Goal: Task Accomplishment & Management: Manage account settings

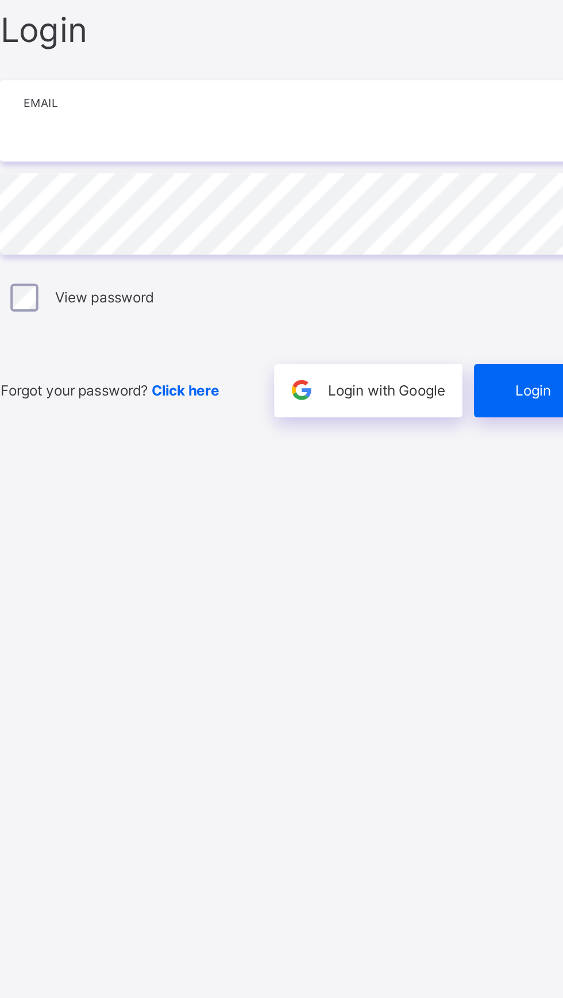
click at [239, 485] on input "email" at bounding box center [375, 464] width 299 height 40
type input "**********"
click at [479, 611] on div "Login" at bounding box center [493, 598] width 64 height 26
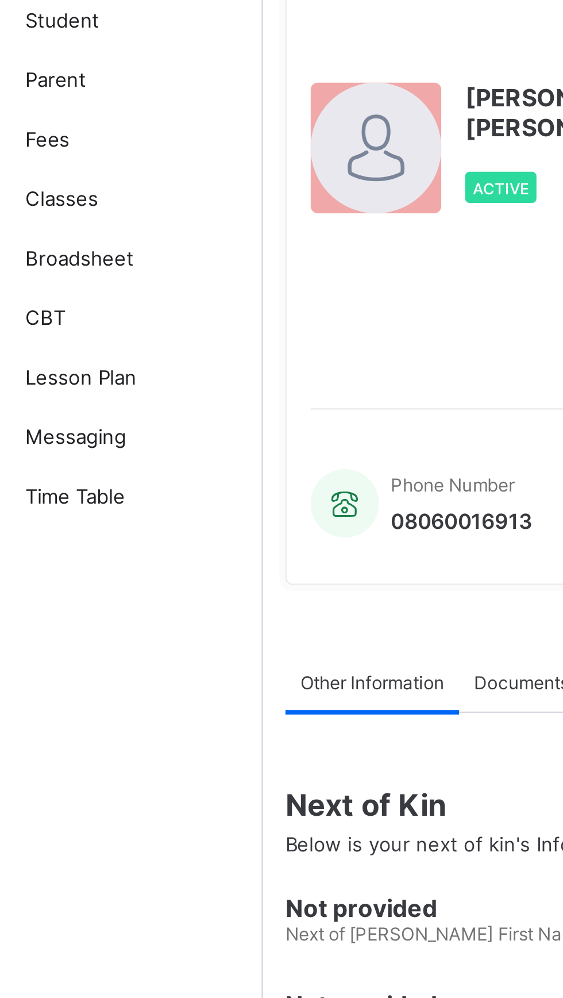
click at [48, 187] on span "Classes" at bounding box center [92, 183] width 92 height 9
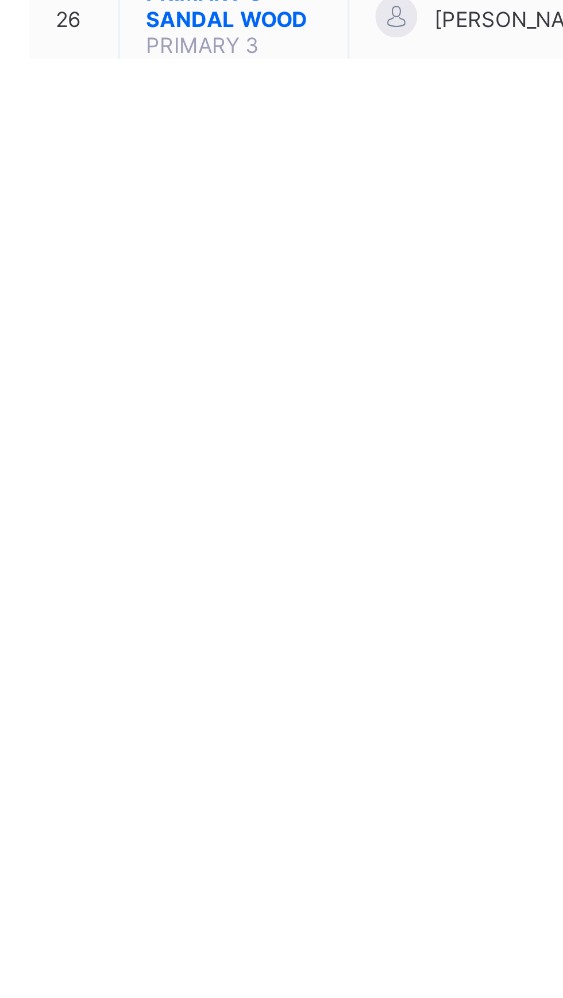
scroll to position [256, 0]
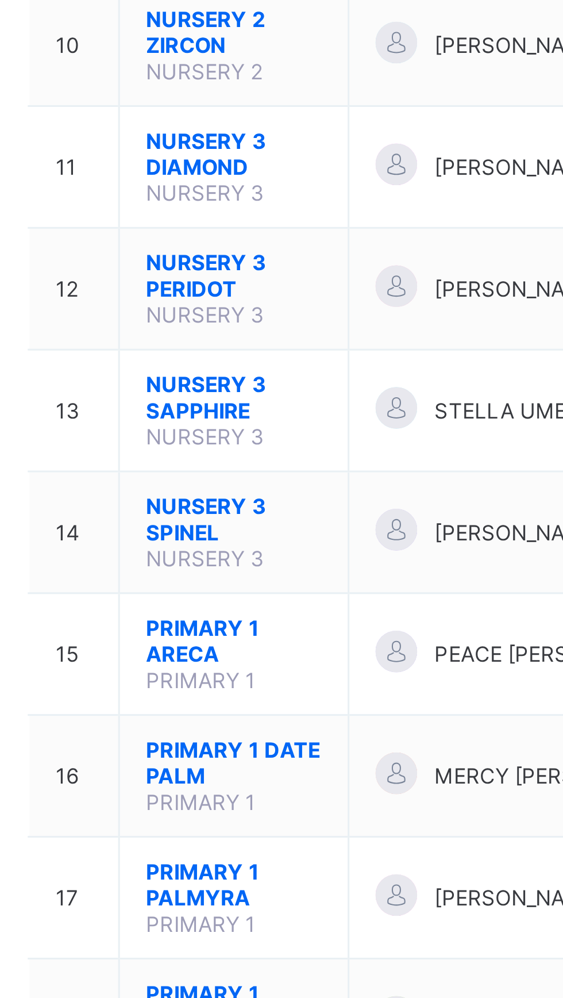
click at [211, 477] on span "PRIMARY 1 ARECA" at bounding box center [227, 485] width 58 height 17
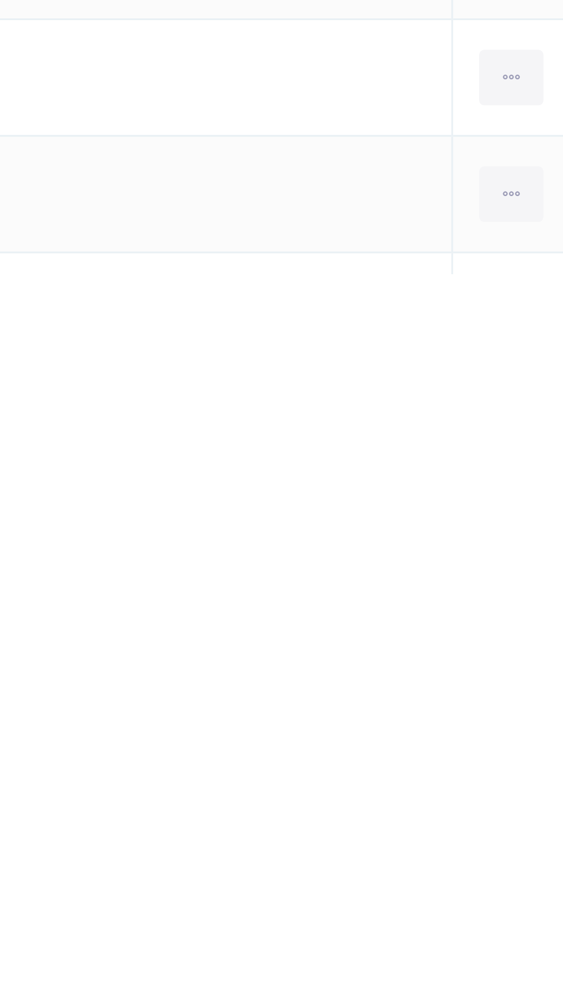
click at [0, 0] on div "View Profile" at bounding box center [0, 0] width 0 height 0
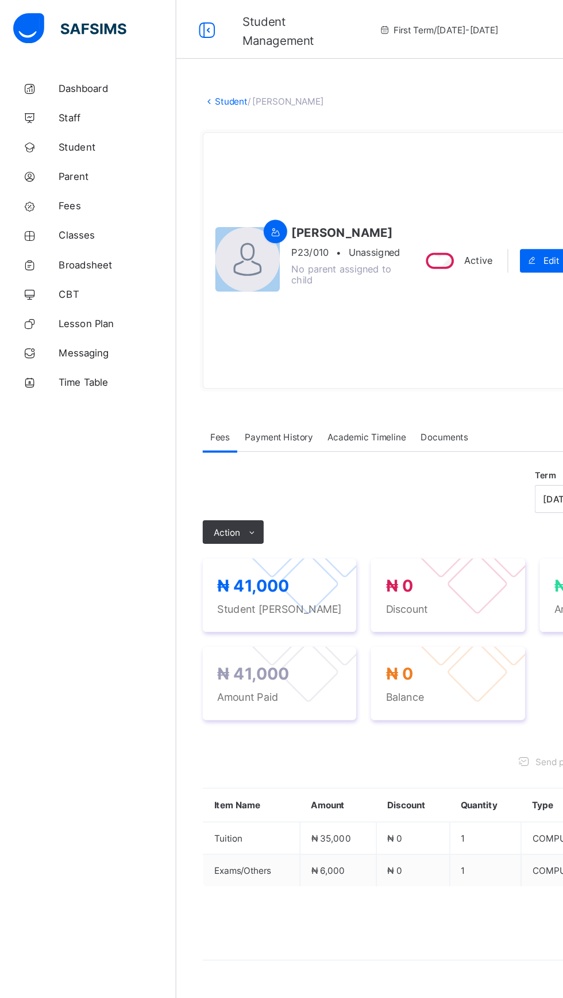
click at [59, 185] on span "Classes" at bounding box center [92, 183] width 92 height 9
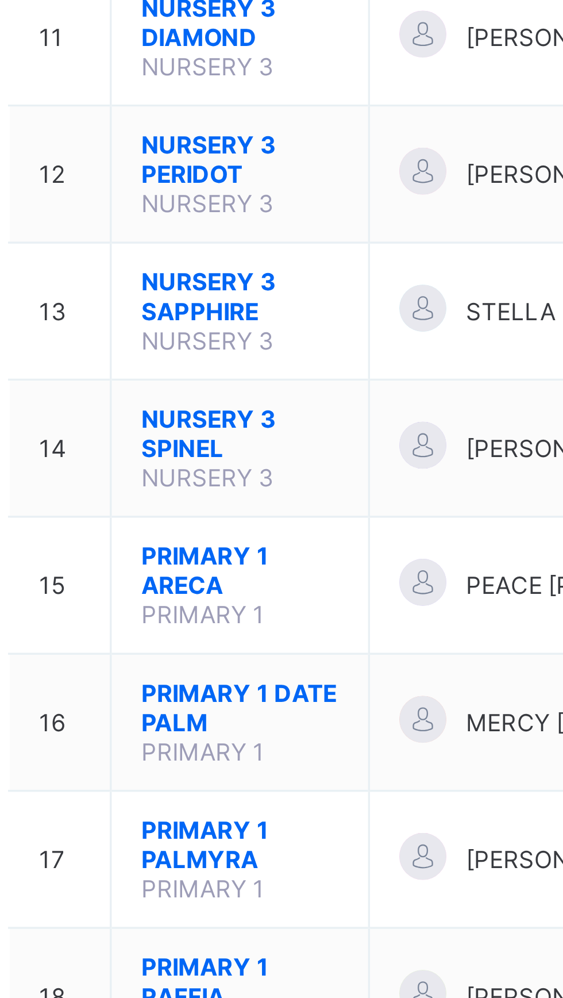
click at [217, 733] on span "PRIMARY 1 ARECA" at bounding box center [227, 741] width 58 height 17
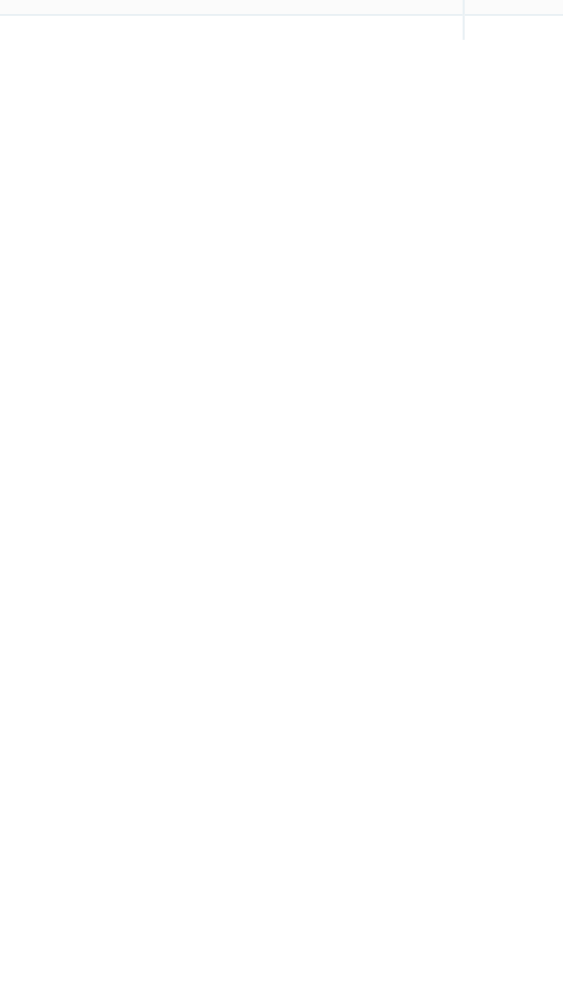
click at [0, 0] on div "View Profile" at bounding box center [0, 0] width 0 height 0
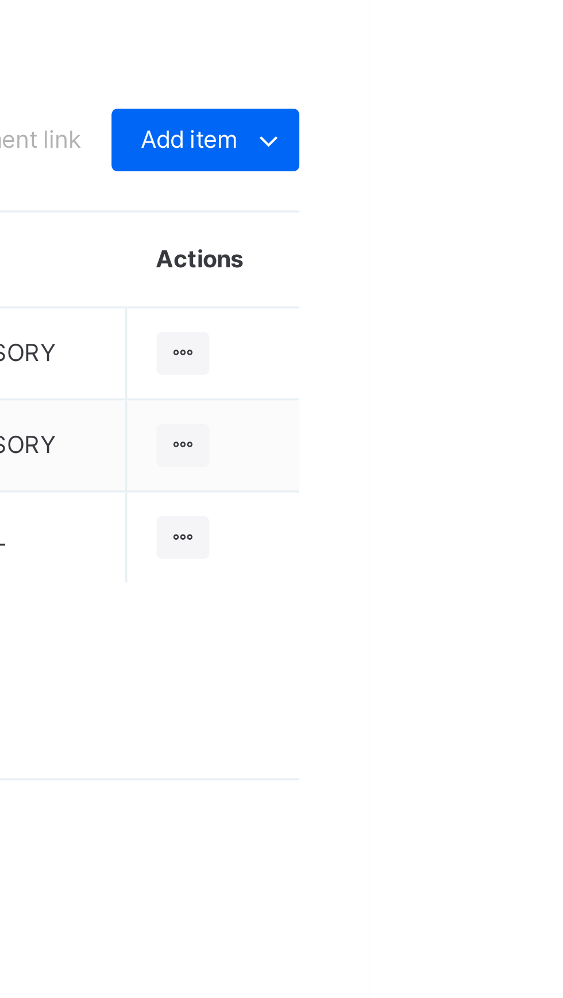
click at [0, 0] on ul "Delete Payment Item" at bounding box center [0, 0] width 0 height 0
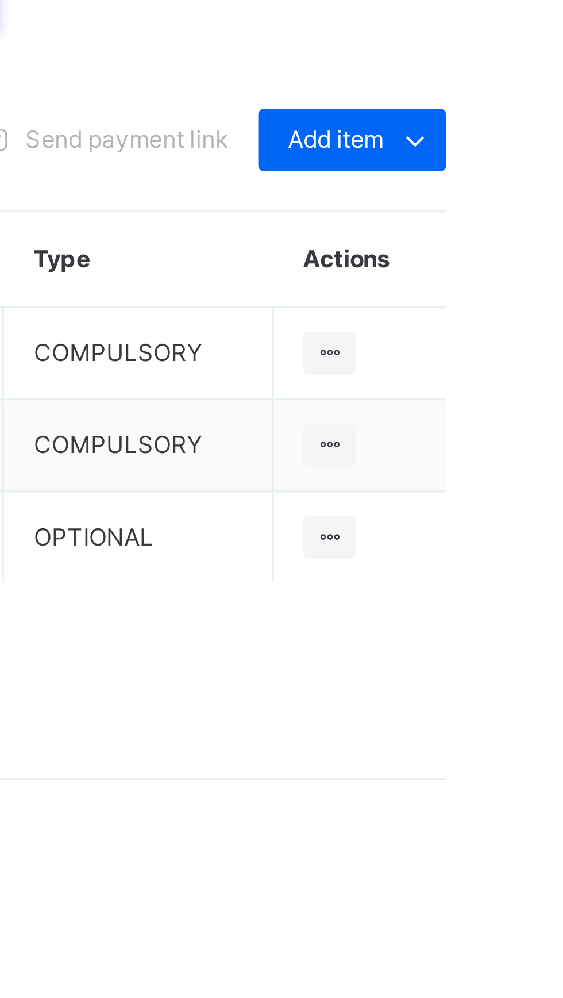
click at [0, 0] on div "Delete Payment Item" at bounding box center [0, 0] width 0 height 0
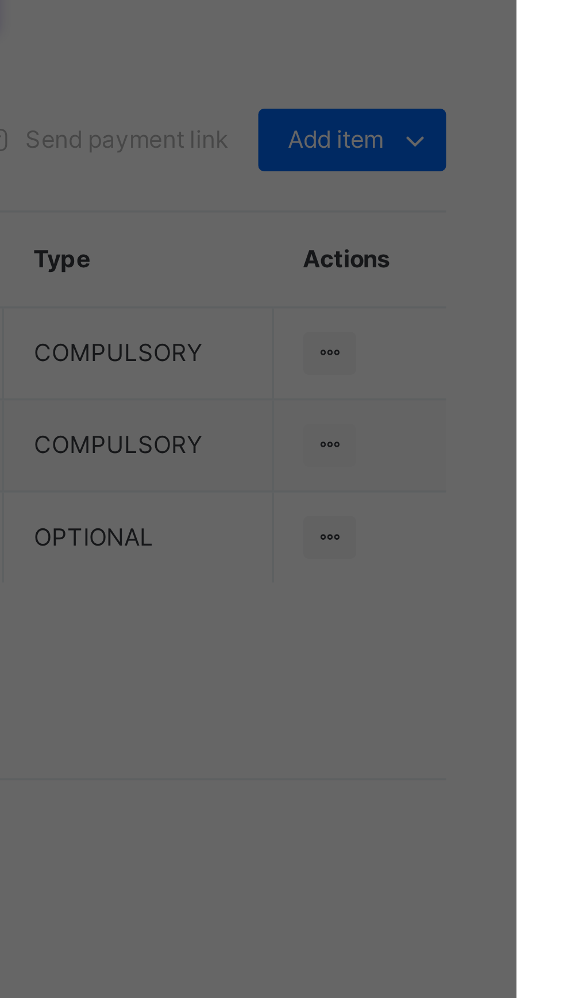
click at [360, 568] on span "Yes, Delete Item" at bounding box center [335, 563] width 52 height 10
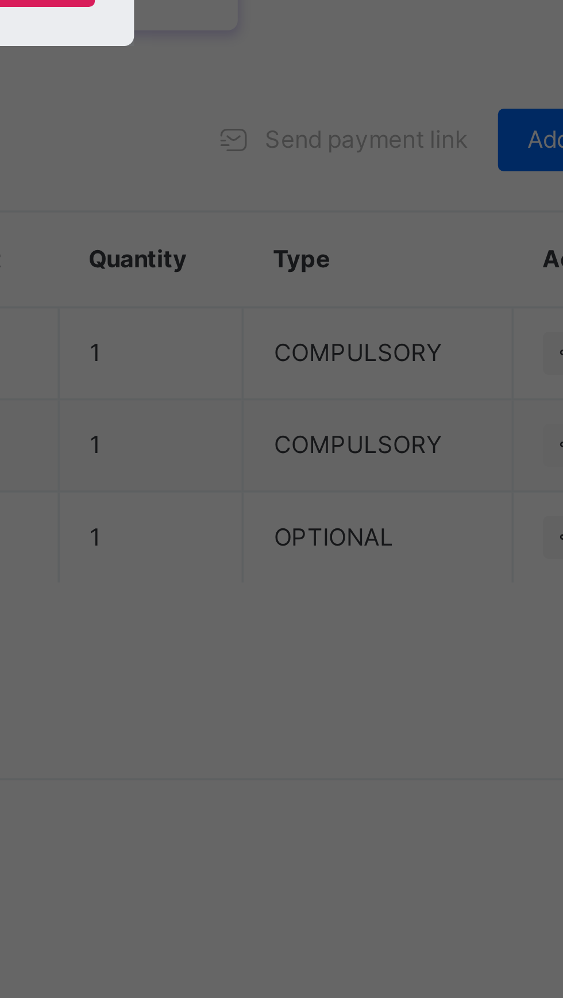
click at [360, 568] on span "Yes, Delete Item" at bounding box center [335, 563] width 52 height 10
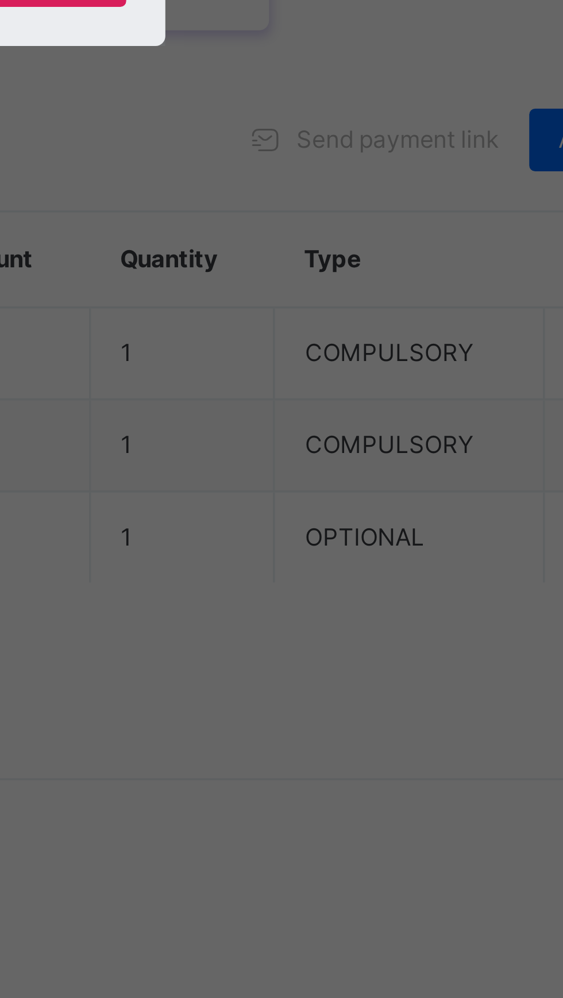
click at [360, 568] on span "Yes, Delete Item" at bounding box center [335, 563] width 52 height 10
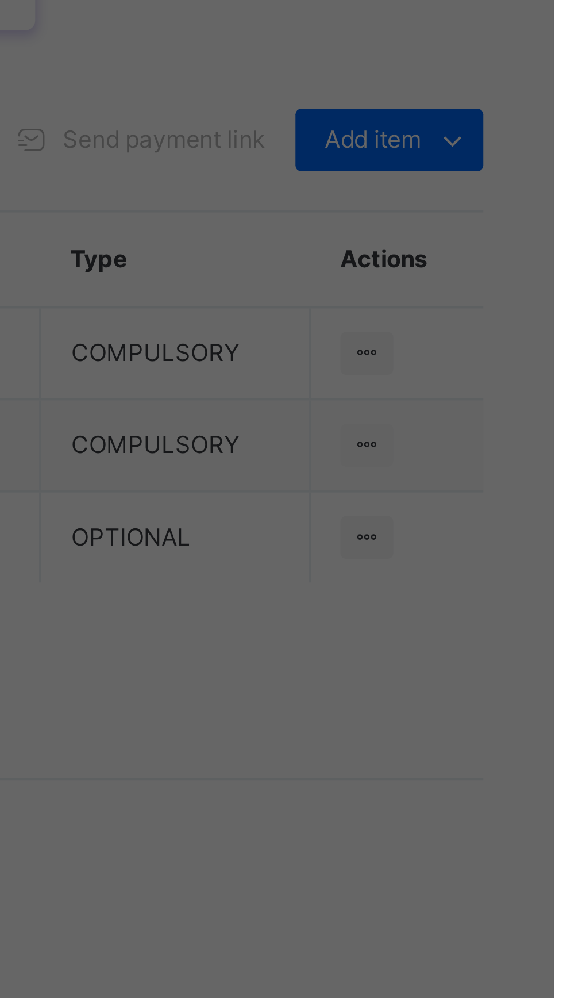
click at [369, 572] on div "Yes, Delete Item" at bounding box center [334, 563] width 69 height 18
click at [360, 568] on span "Yes, Delete Item" at bounding box center [335, 563] width 52 height 10
click at [369, 450] on div "×" at bounding box center [363, 438] width 11 height 24
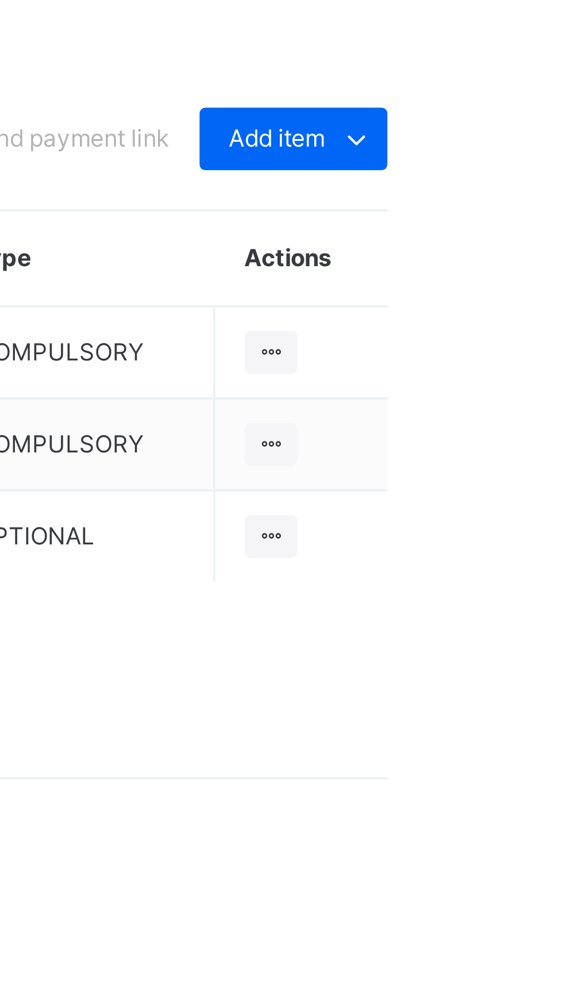
click at [0, 0] on ul "Delete Payment Item" at bounding box center [0, 0] width 0 height 0
click at [0, 0] on div "Delete Payment Item" at bounding box center [0, 0] width 0 height 0
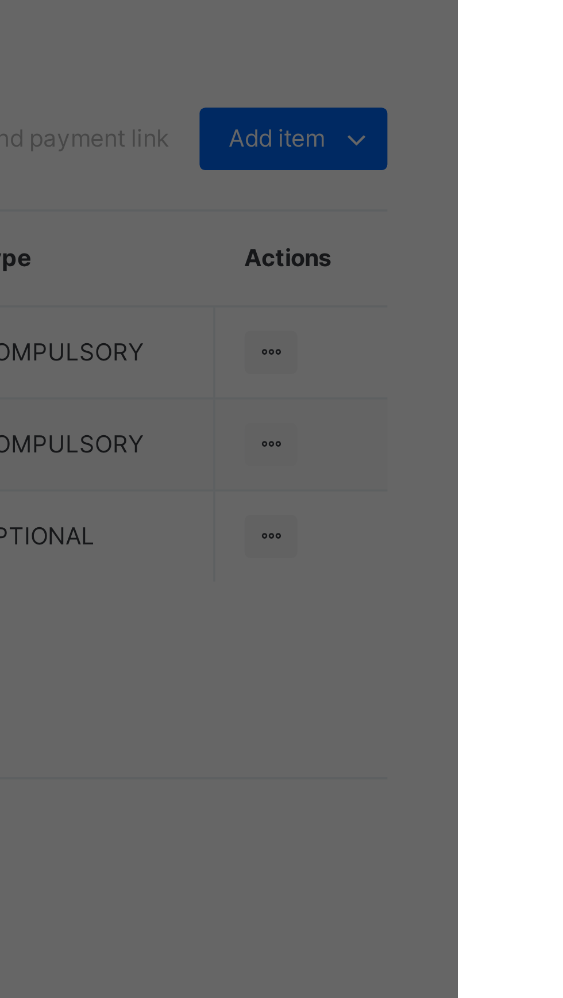
click at [369, 572] on div "Yes, Delete Item" at bounding box center [334, 563] width 69 height 18
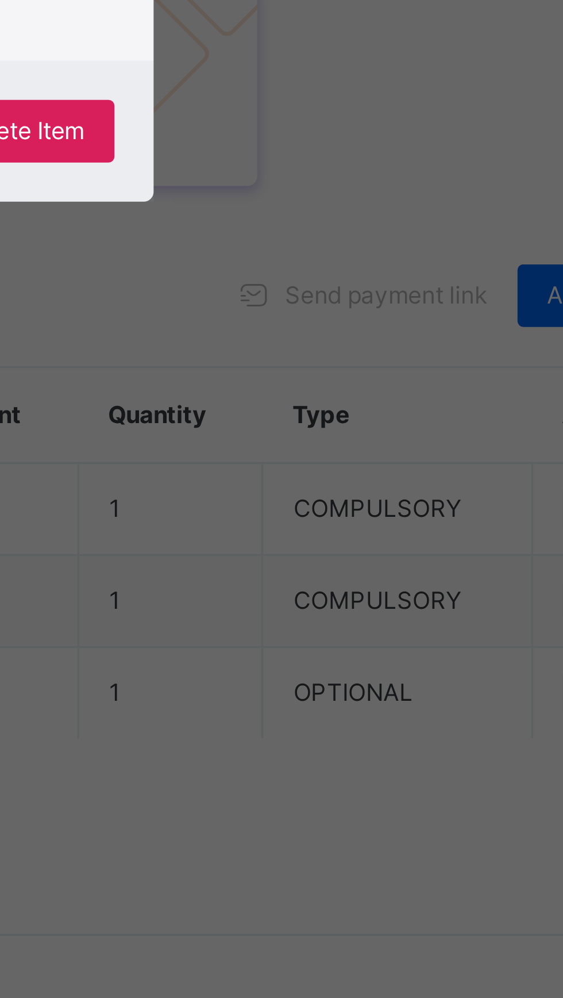
click at [369, 450] on div "×" at bounding box center [363, 438] width 11 height 24
